Goal: Information Seeking & Learning: Learn about a topic

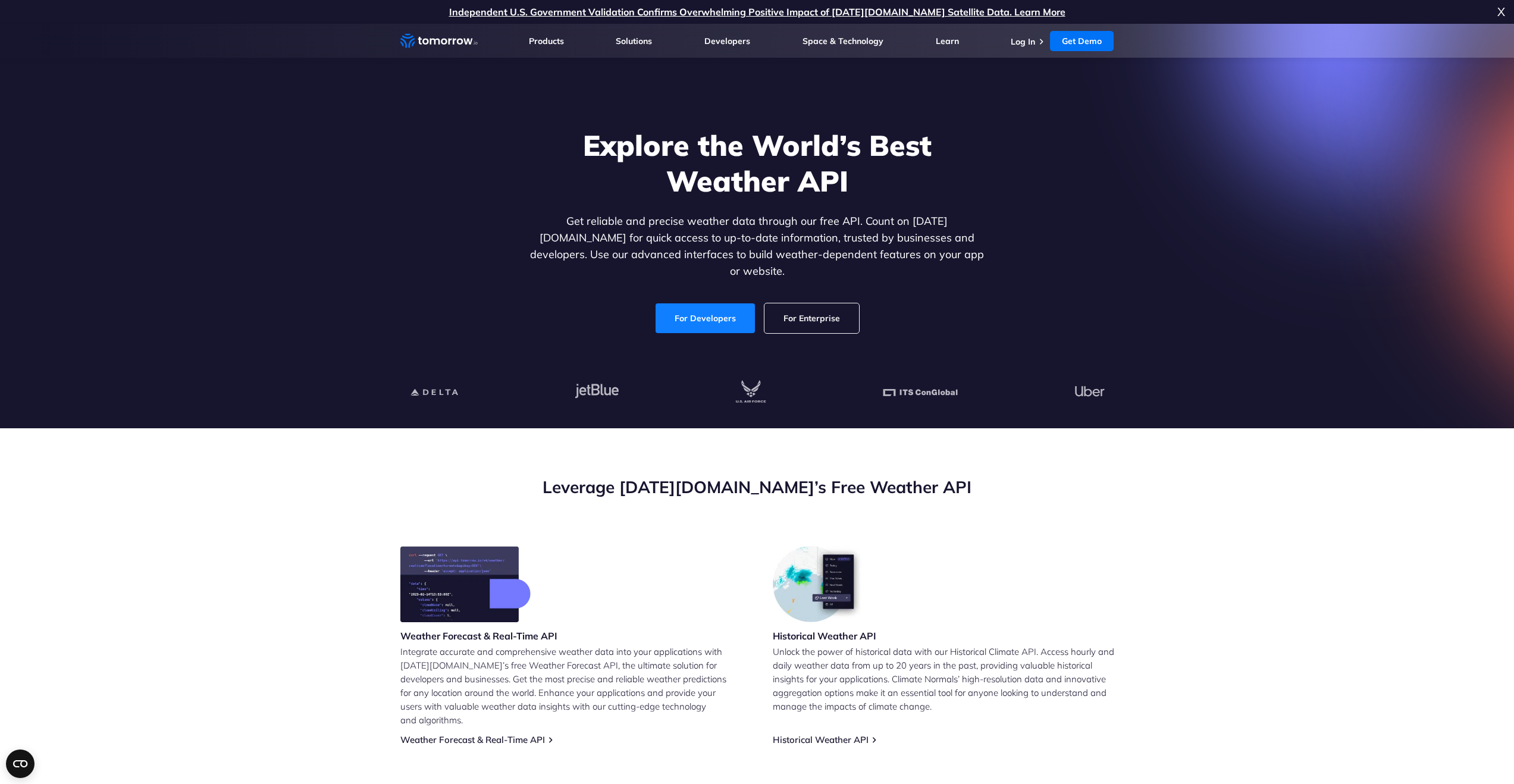
click at [703, 304] on link "For Developers" at bounding box center [705, 318] width 99 height 30
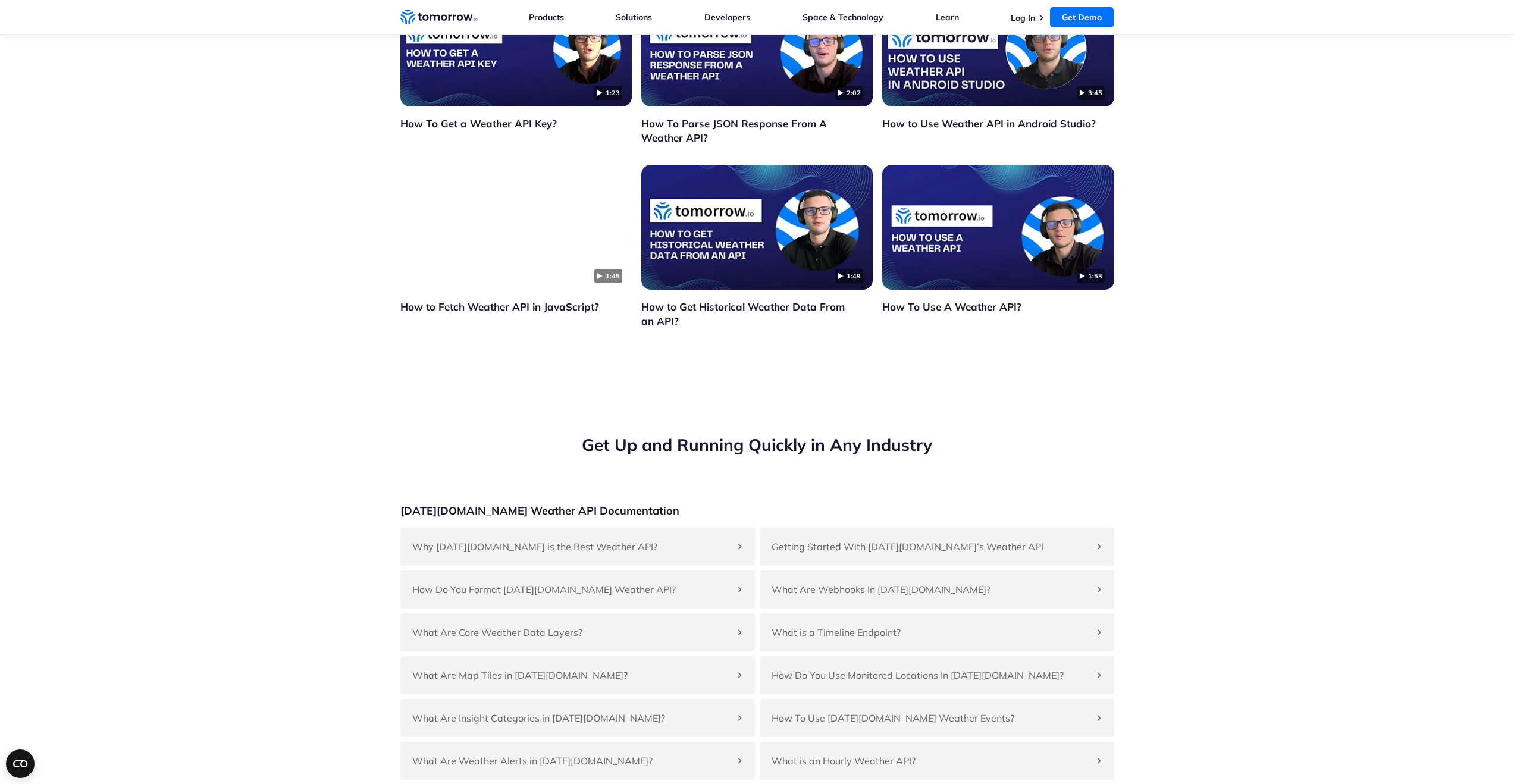
scroll to position [2768, 0]
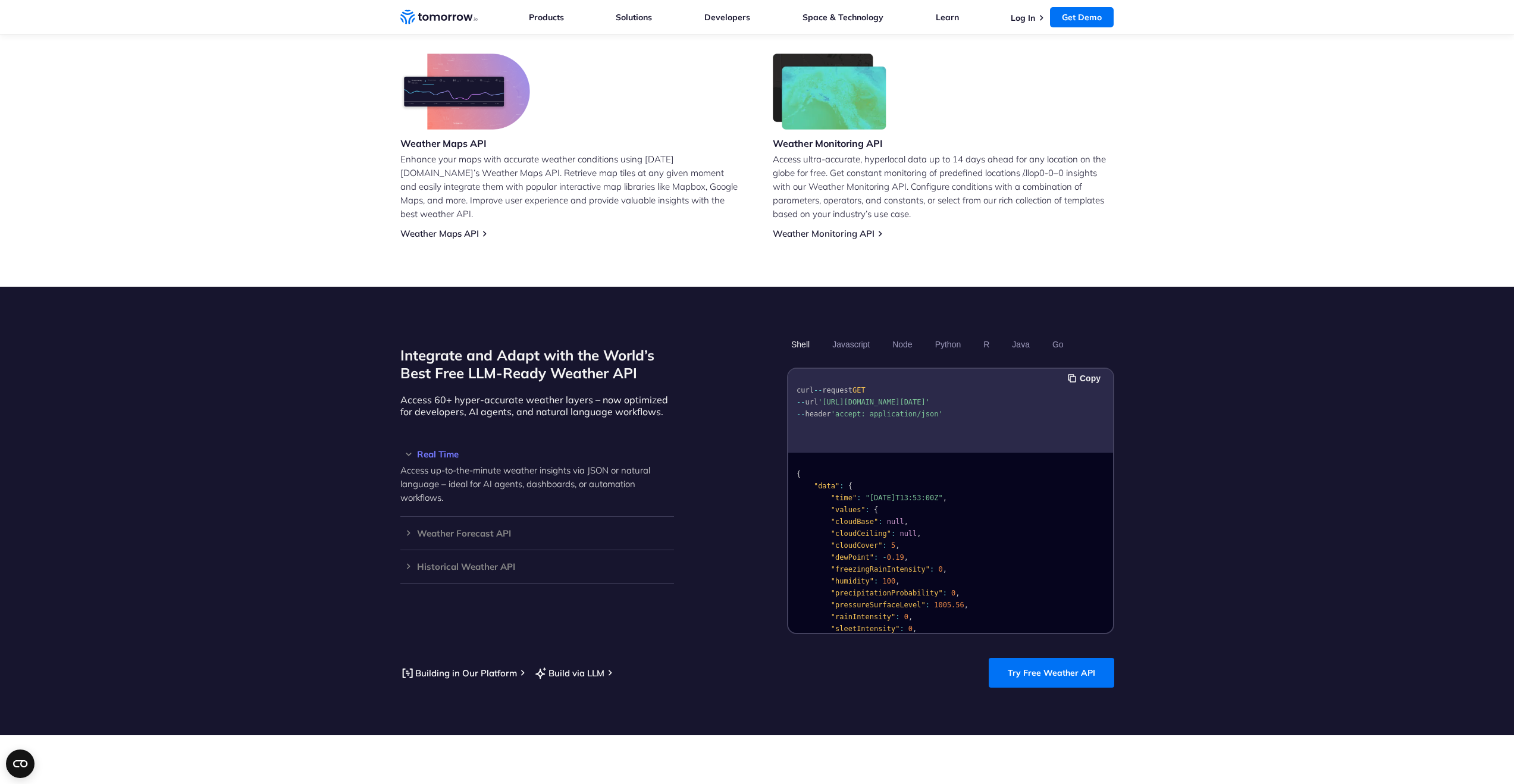
scroll to position [770, 0]
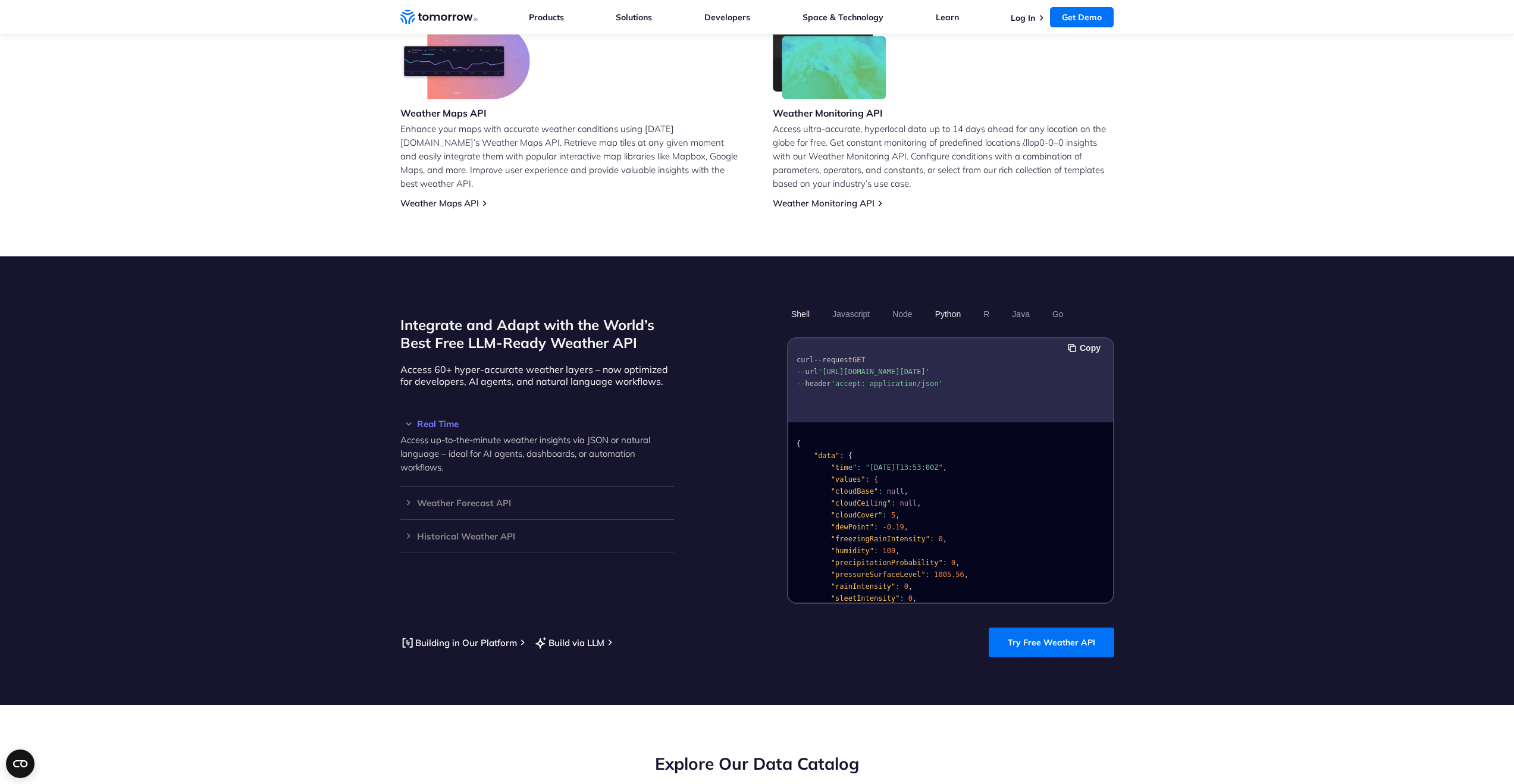
click at [943, 304] on button "Python" at bounding box center [947, 314] width 35 height 20
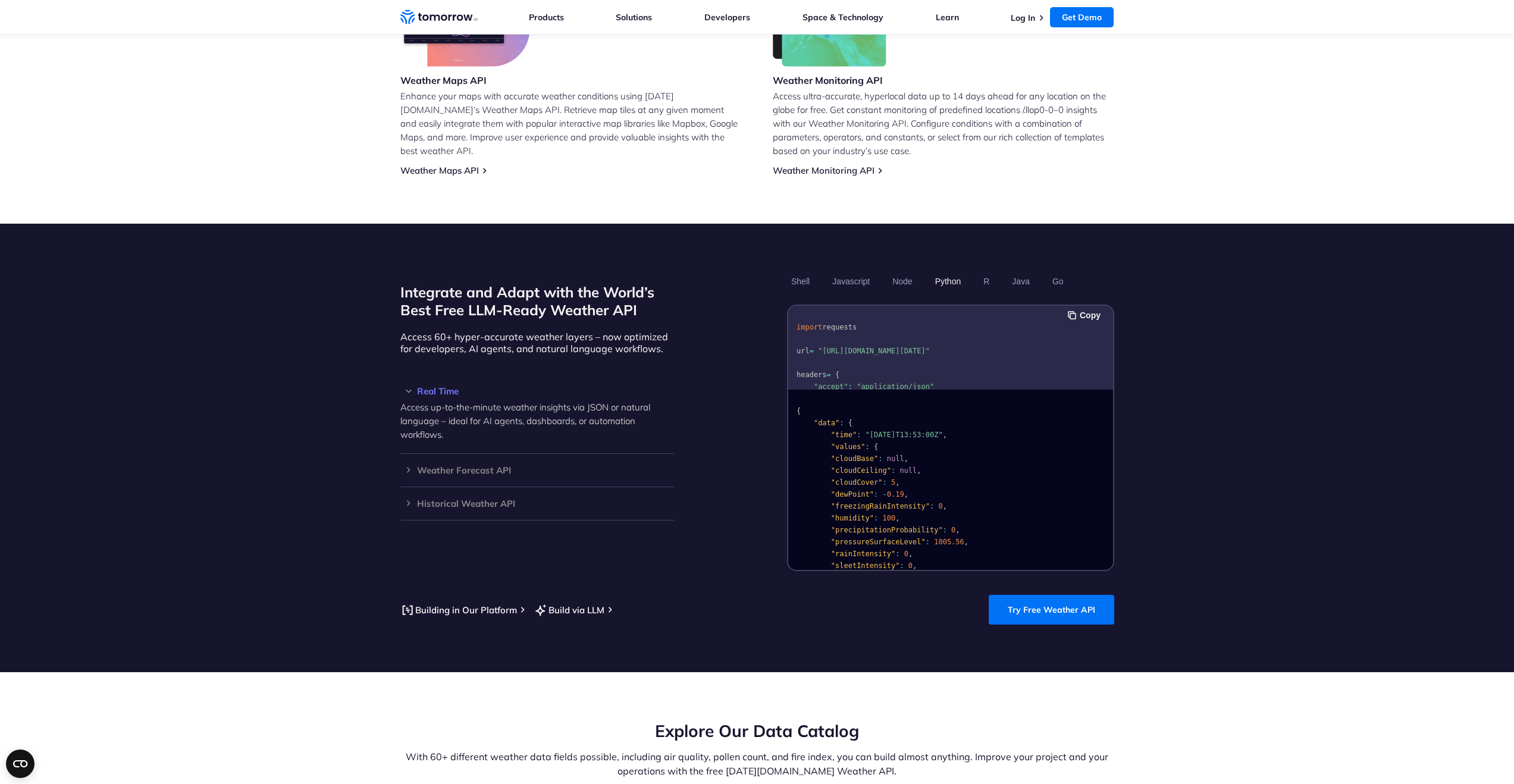
scroll to position [806, 0]
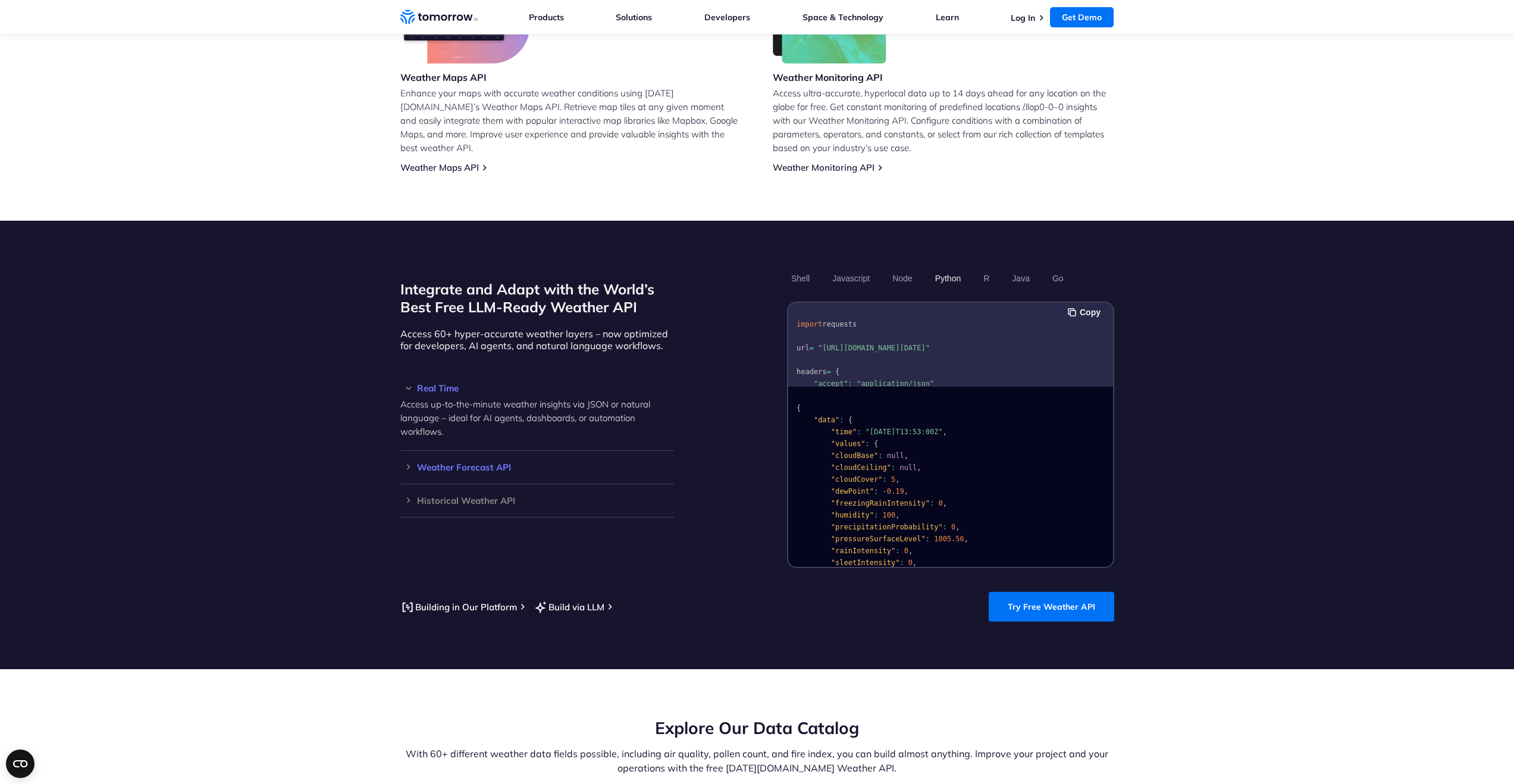
click at [458, 463] on h3 "Weather Forecast API" at bounding box center [538, 467] width 274 height 9
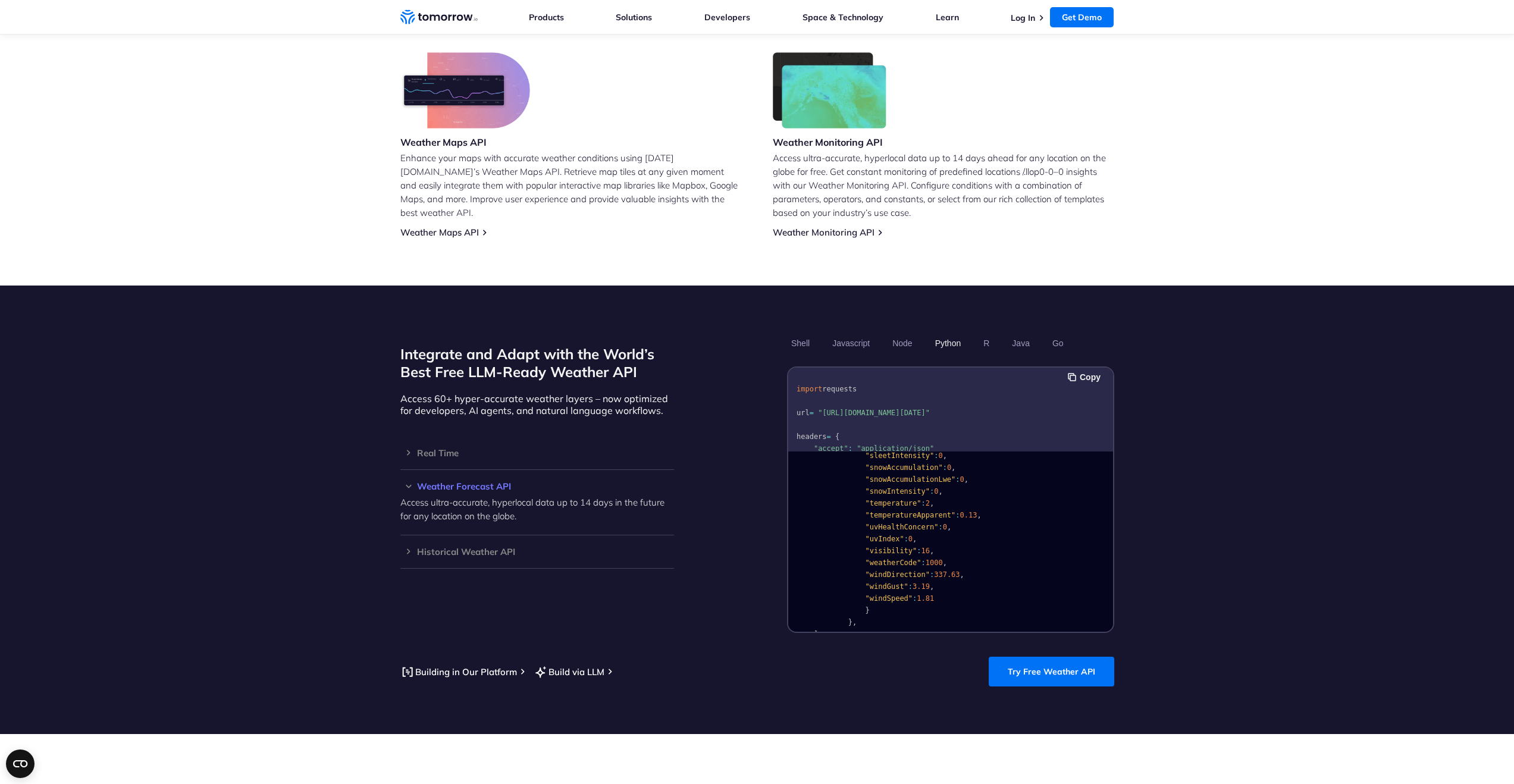
scroll to position [306, 0]
drag, startPoint x: 865, startPoint y: 586, endPoint x: 856, endPoint y: 585, distance: 9.1
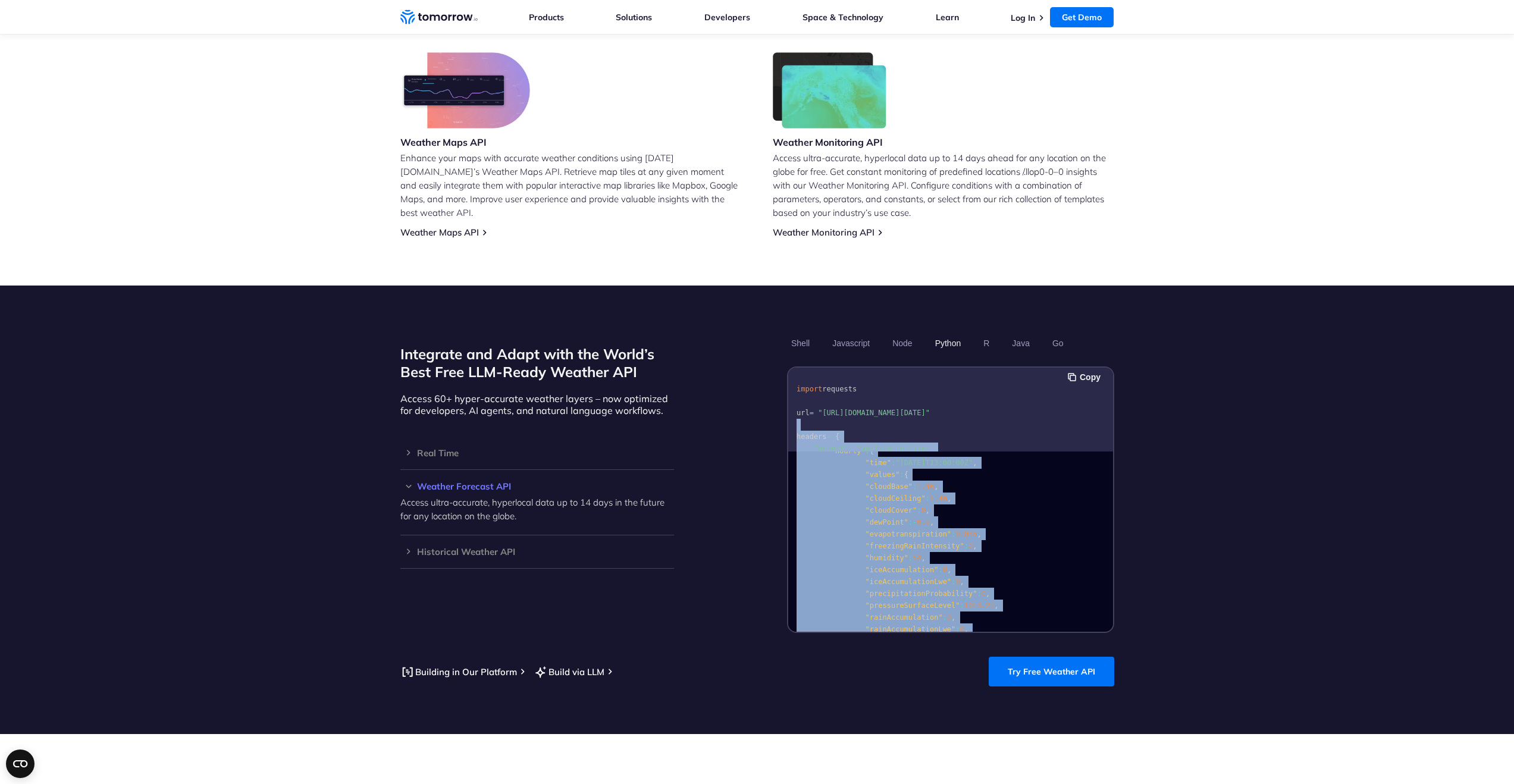
scroll to position [0, 0]
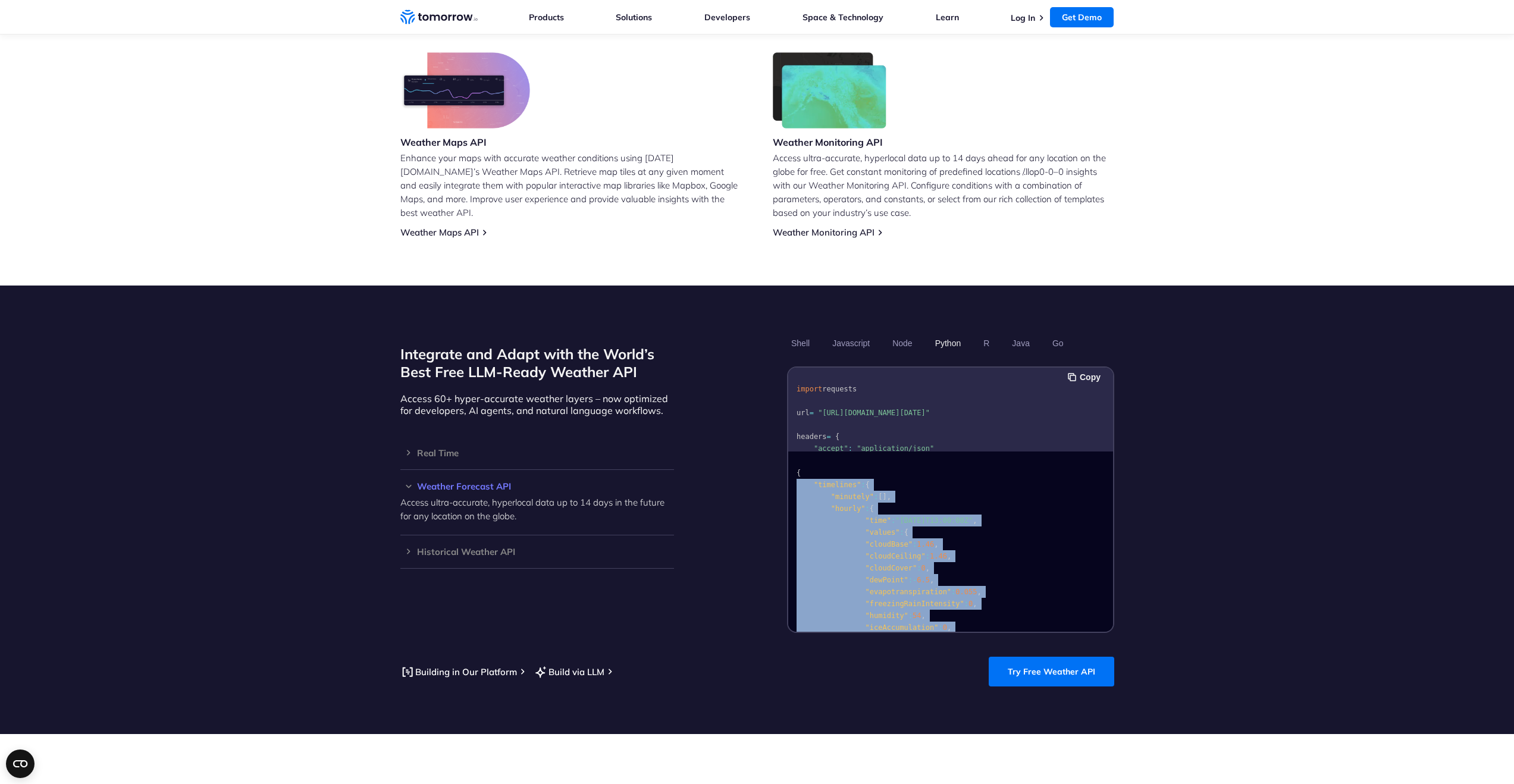
drag, startPoint x: 828, startPoint y: 596, endPoint x: 785, endPoint y: 468, distance: 135.0
click at [785, 468] on div "Integrate and Adapt with the World’s Best Free LLM-Ready Weather API Access 60+…" at bounding box center [758, 483] width 714 height 300
copy code ""timelines" : { "minutely" : [ ] , "hourly" : { "time" : "2023-02-14T13:00:00Z"…"
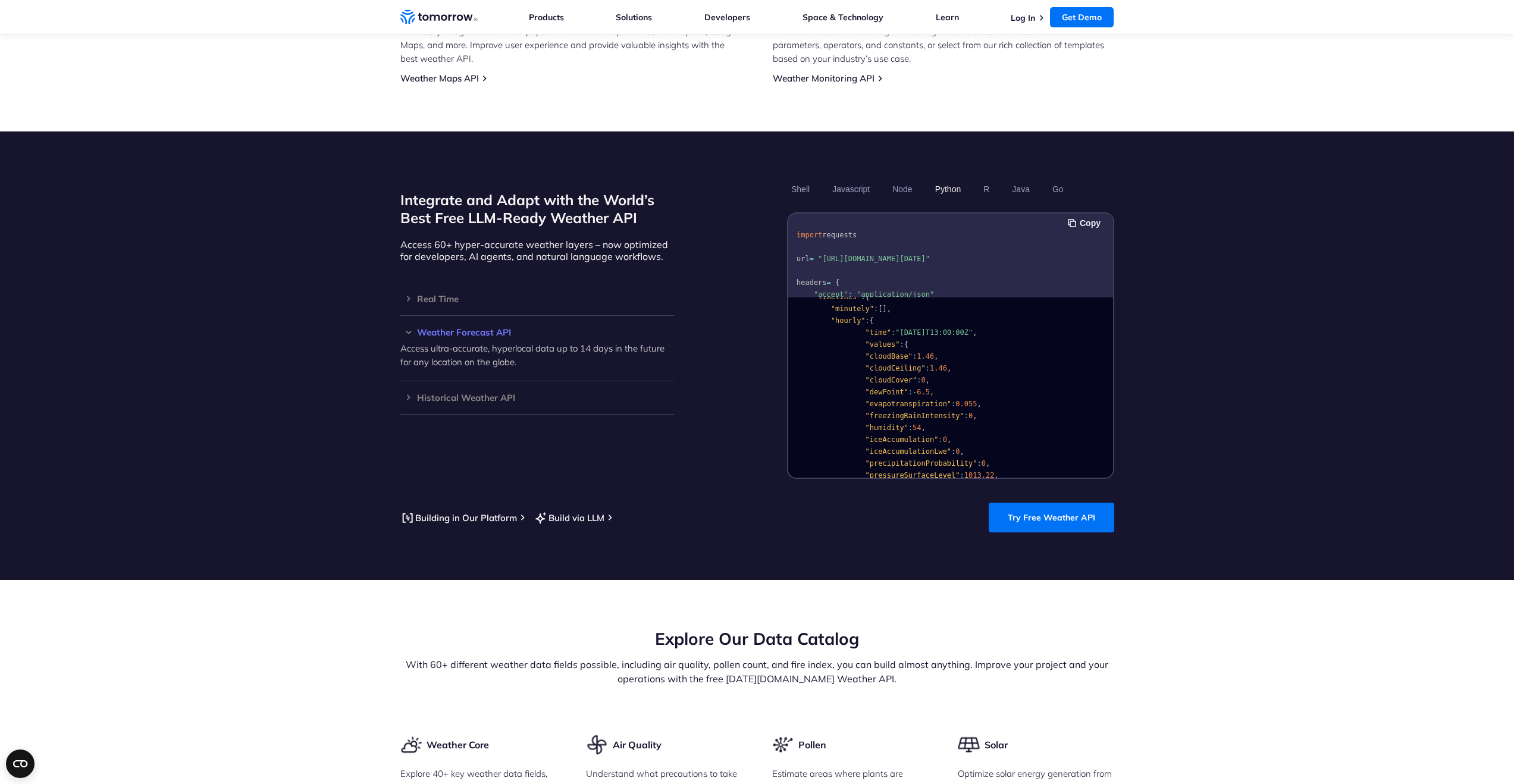
scroll to position [34, 0]
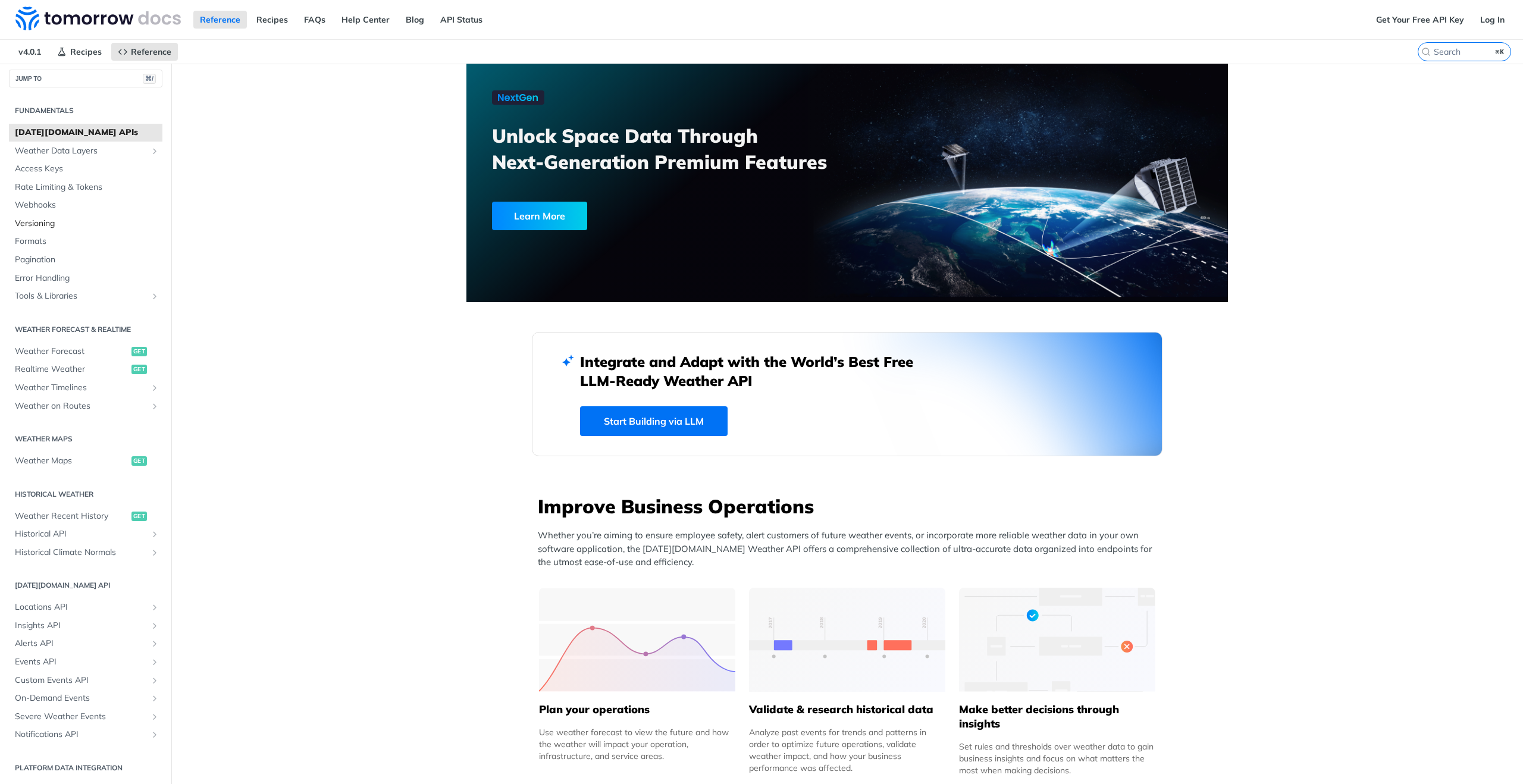
scroll to position [7, 0]
